Goal: Information Seeking & Learning: Learn about a topic

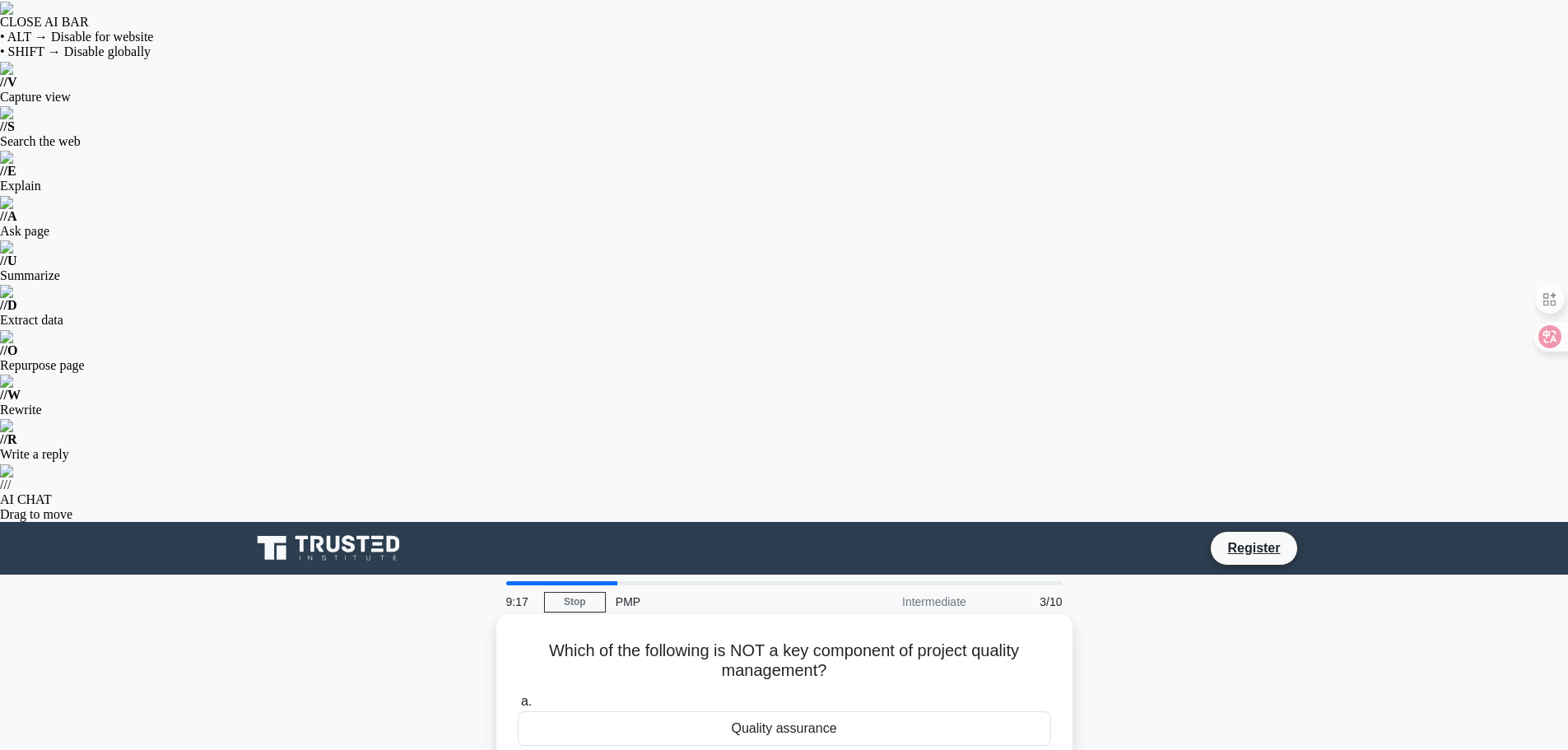
click at [518, 749] on input "b. Risk tracking and analysis" at bounding box center [518, 762] width 0 height 10
